Goal: Task Accomplishment & Management: Complete application form

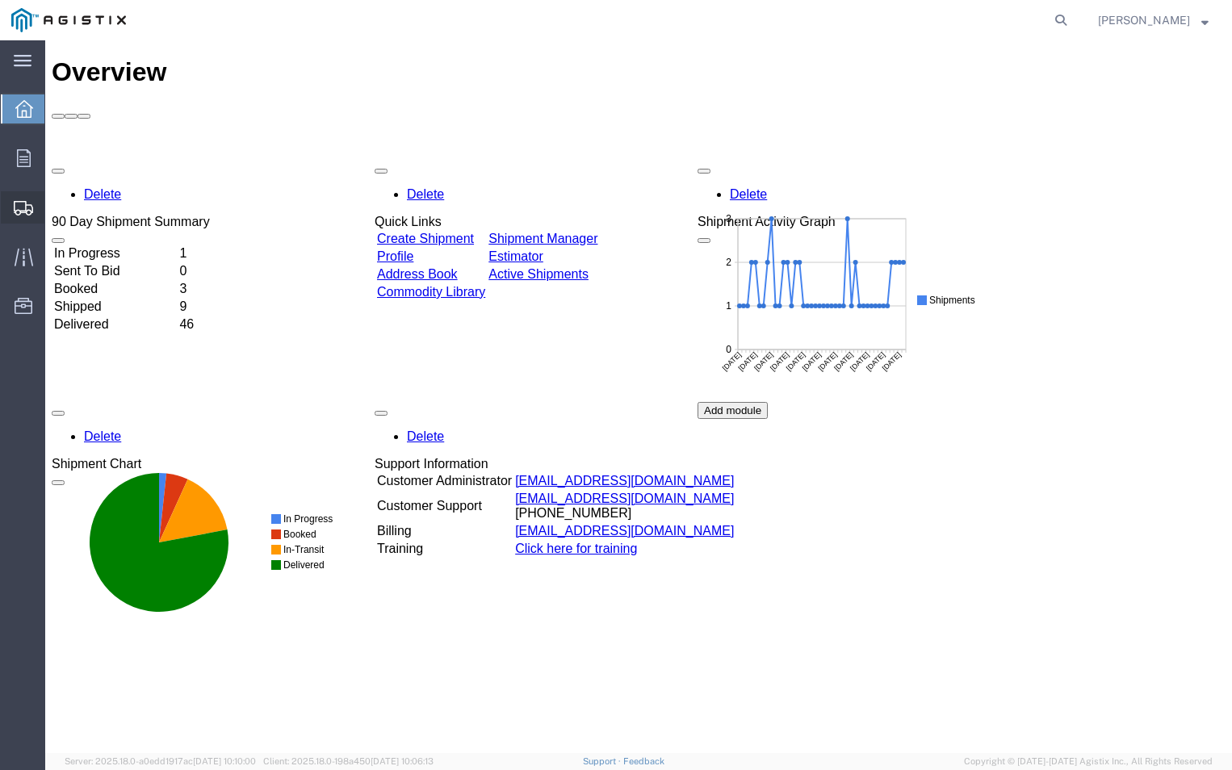
click at [0, 0] on span "Create Shipment" at bounding box center [0, 0] width 0 height 0
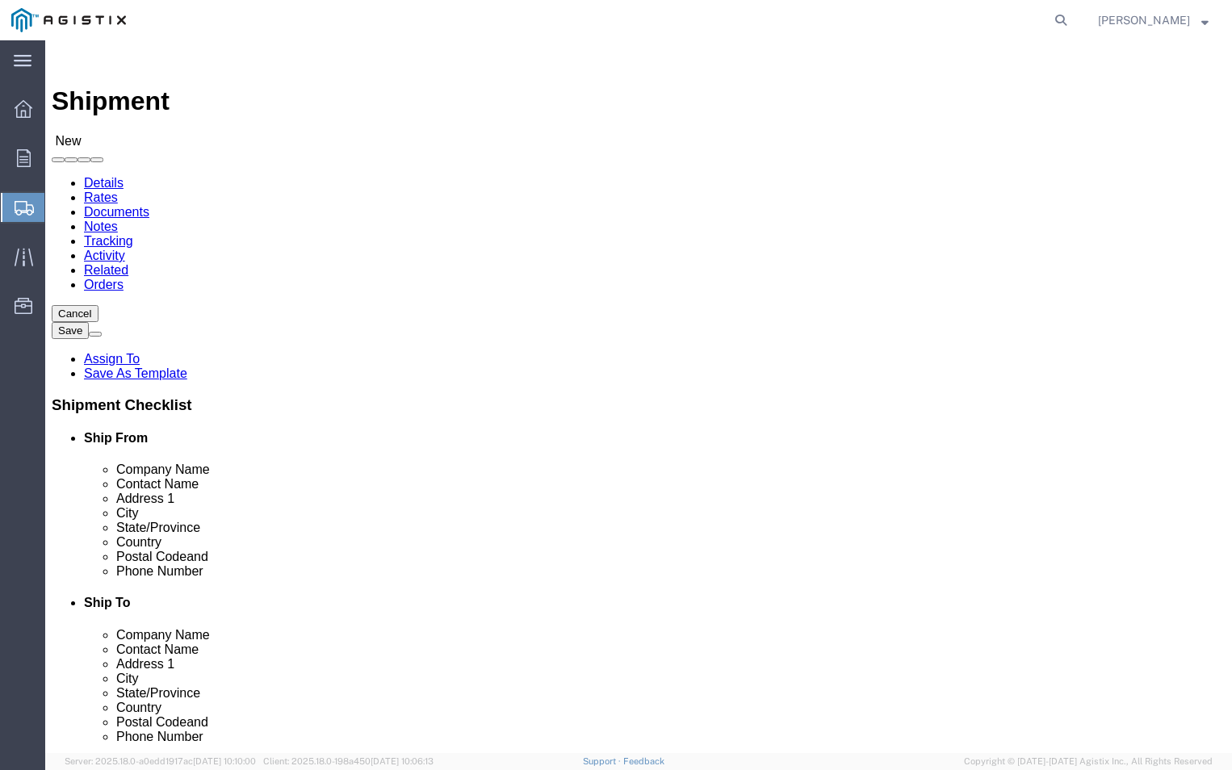
select select
click select "Select ABB Inc PG&E"
select select "9596"
click select "Select ABB Inc PG&E"
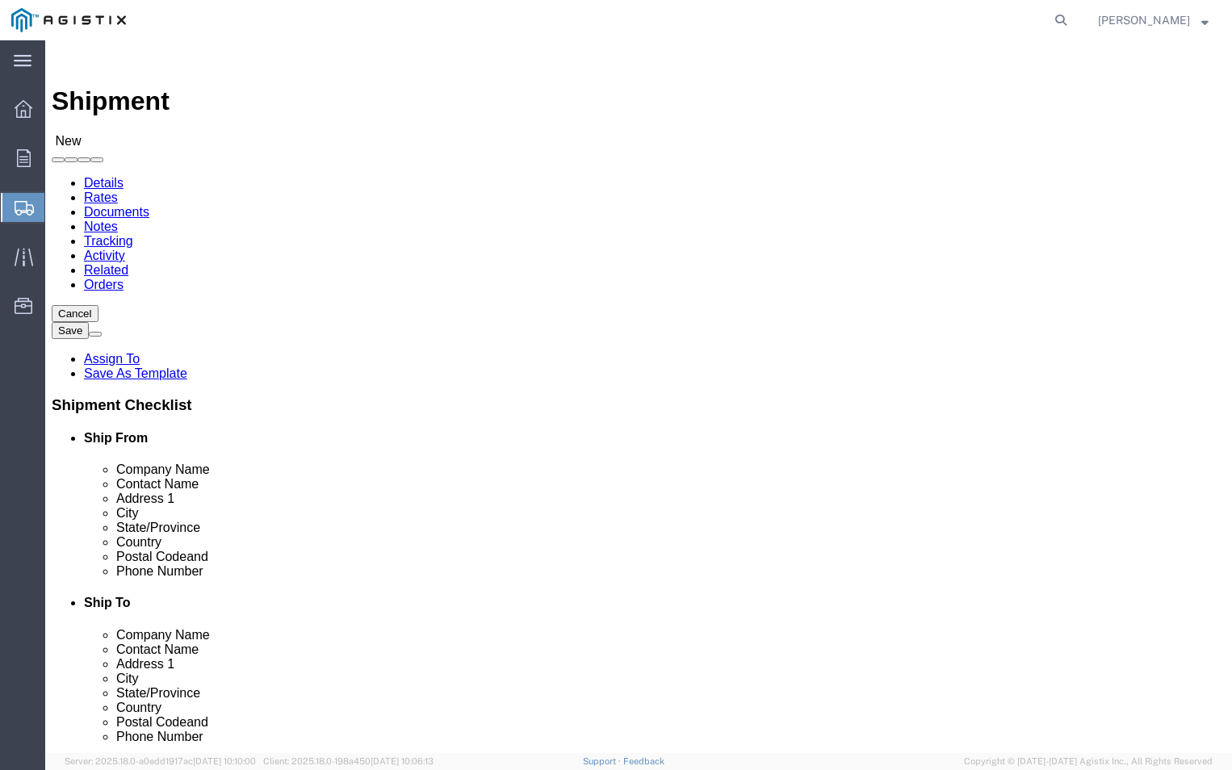
select select
click select "Select All Others [GEOGRAPHIC_DATA] [GEOGRAPHIC_DATA] [GEOGRAPHIC_DATA] [GEOGRA…"
